Goal: Task Accomplishment & Management: Manage account settings

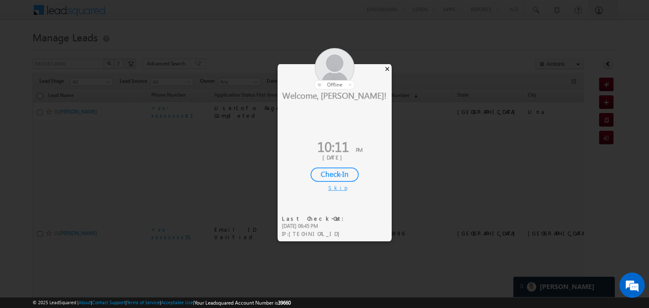
click at [388, 70] on div "×" at bounding box center [387, 68] width 9 height 9
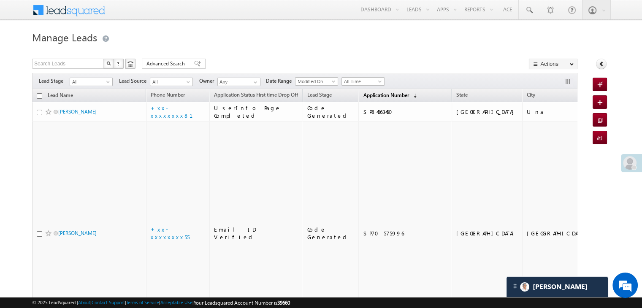
click at [363, 97] on span "Application Number" at bounding box center [386, 95] width 46 height 6
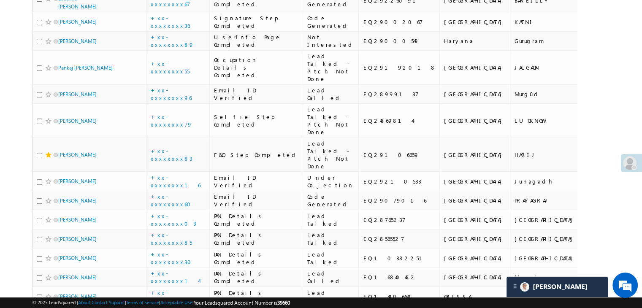
scroll to position [338, 0]
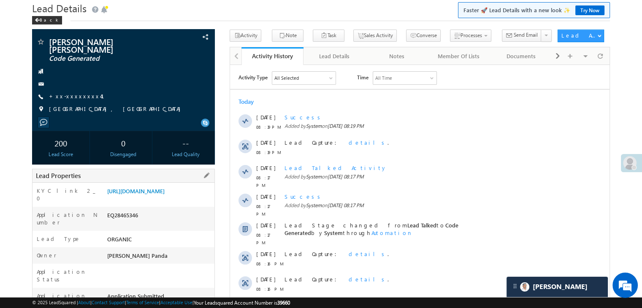
scroll to position [169, 0]
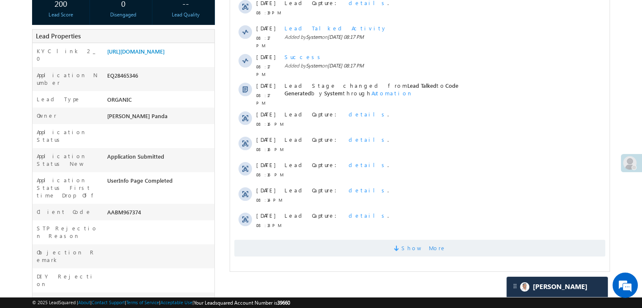
click at [426, 240] on span "Show More" at bounding box center [424, 248] width 45 height 17
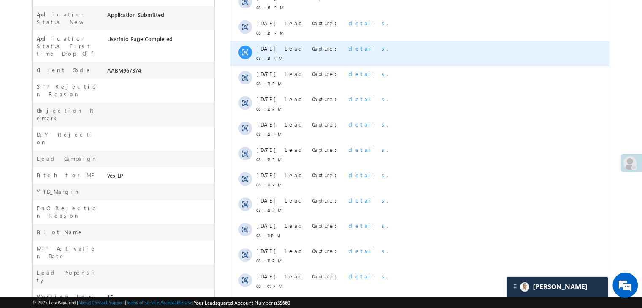
scroll to position [411, 0]
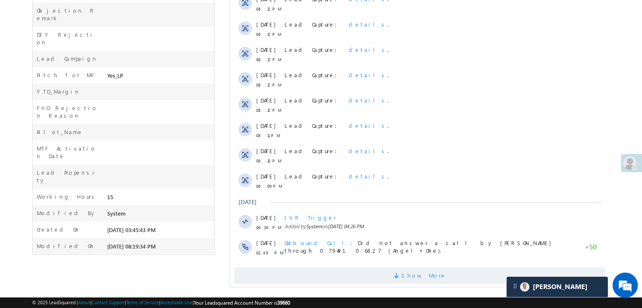
click at [418, 267] on span "Show More" at bounding box center [424, 275] width 45 height 17
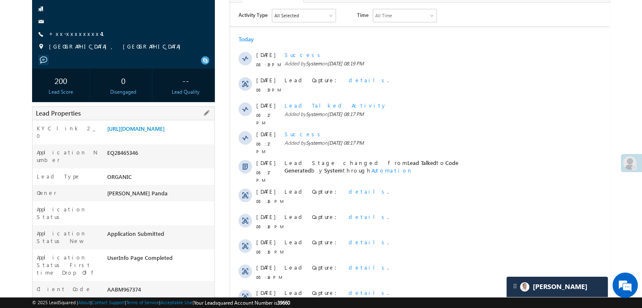
scroll to position [0, 0]
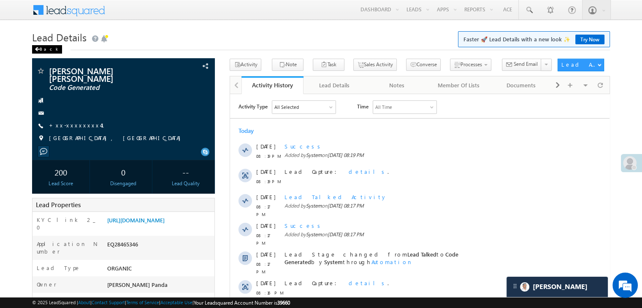
click at [44, 48] on div "Back" at bounding box center [47, 49] width 30 height 8
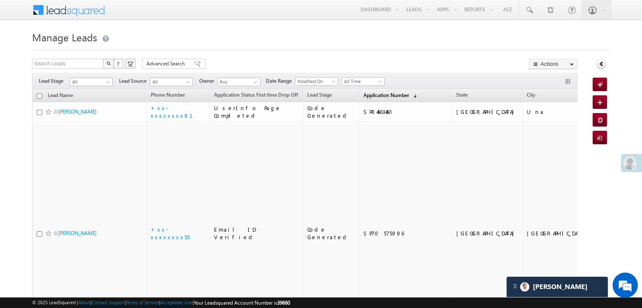
click at [363, 97] on span "Application Number" at bounding box center [386, 95] width 46 height 6
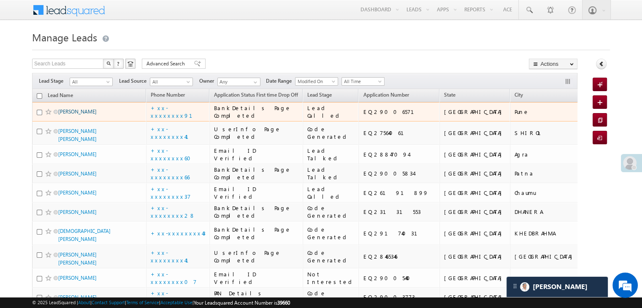
click at [83, 115] on link "[PERSON_NAME]" at bounding box center [77, 112] width 38 height 6
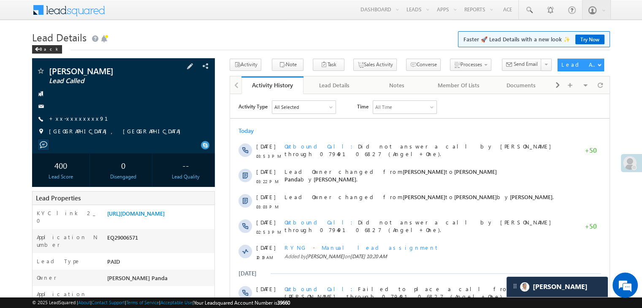
scroll to position [127, 0]
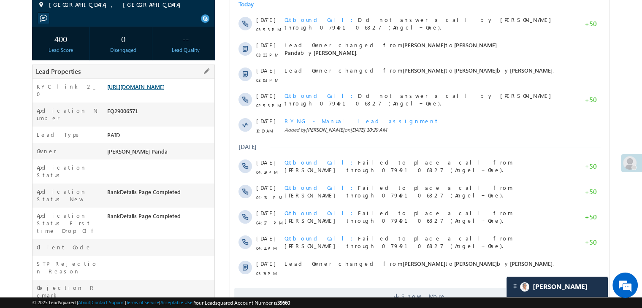
click at [149, 90] on link "[URL][DOMAIN_NAME]" at bounding box center [135, 86] width 57 height 7
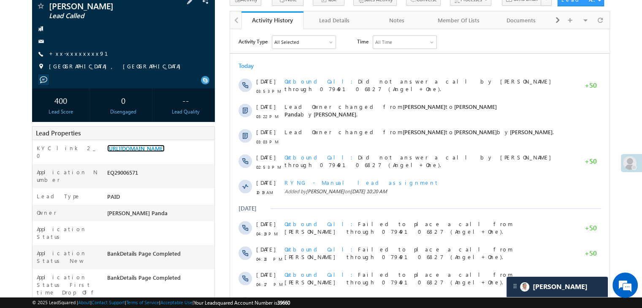
scroll to position [0, 0]
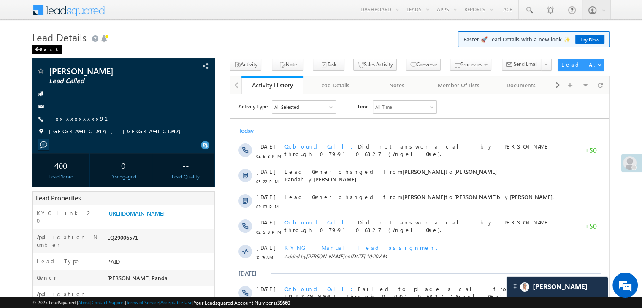
click at [44, 48] on div "Back" at bounding box center [47, 49] width 30 height 8
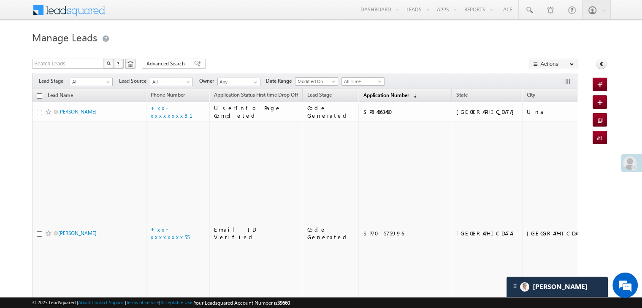
click at [363, 97] on span "Application Number" at bounding box center [386, 95] width 46 height 6
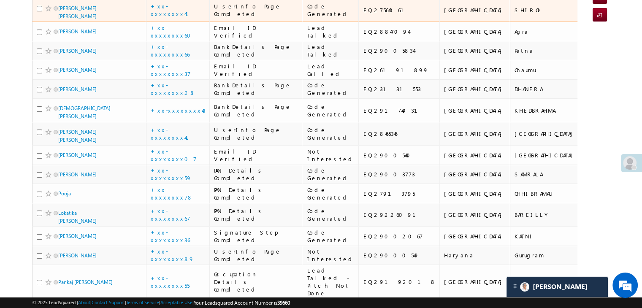
scroll to position [127, 0]
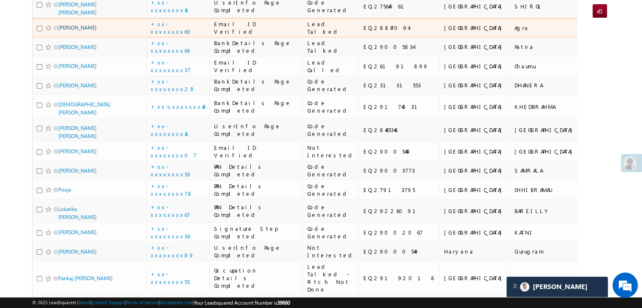
click at [76, 31] on link "[PERSON_NAME]" at bounding box center [77, 28] width 38 height 6
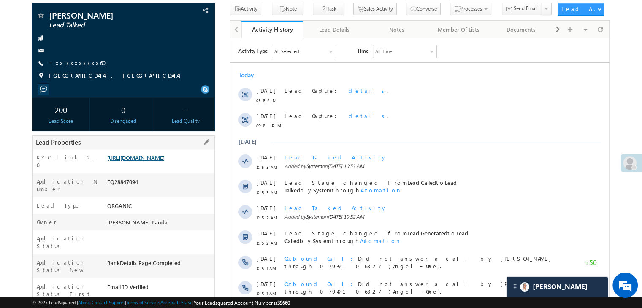
scroll to position [42, 0]
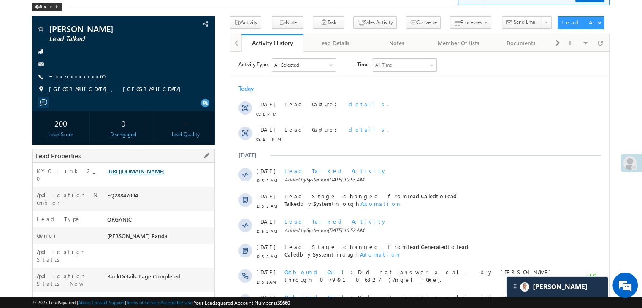
click at [163, 175] on link "[URL][DOMAIN_NAME]" at bounding box center [135, 171] width 57 height 7
click at [40, 8] on div "Back" at bounding box center [47, 7] width 30 height 8
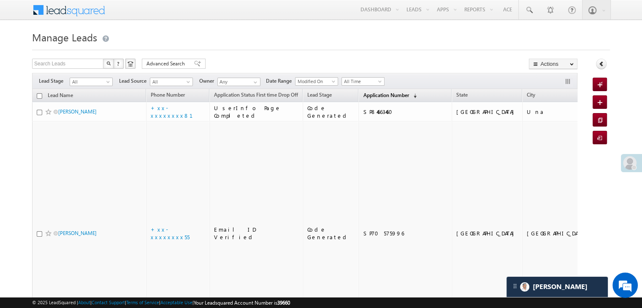
click at [363, 97] on span "Application Number" at bounding box center [386, 95] width 46 height 6
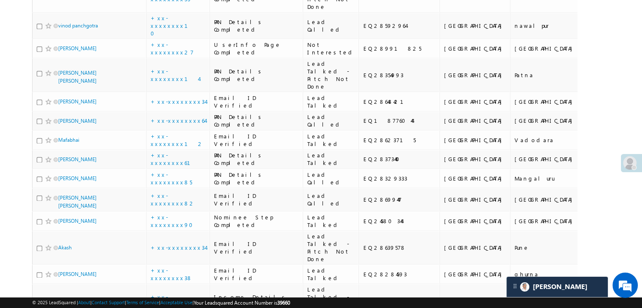
scroll to position [1056, 0]
